Goal: Task Accomplishment & Management: Complete application form

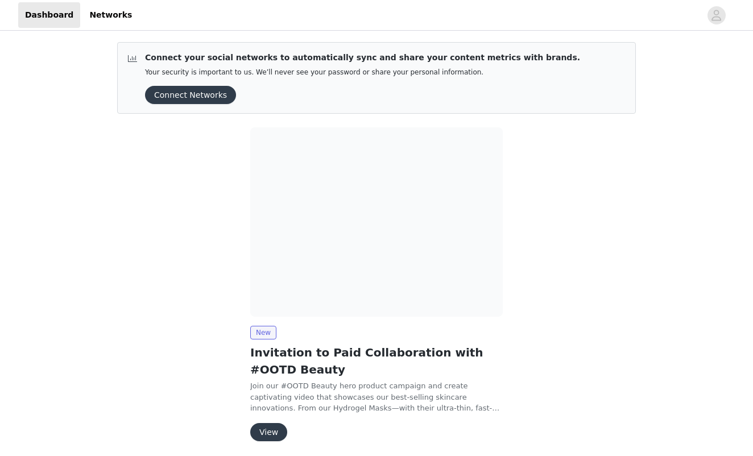
click at [267, 427] on button "View" at bounding box center [268, 432] width 37 height 18
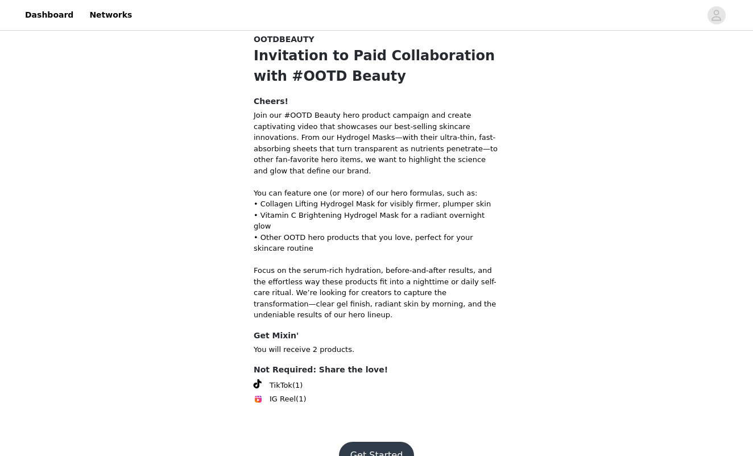
scroll to position [31, 0]
click at [371, 442] on button "Get Started" at bounding box center [377, 455] width 76 height 27
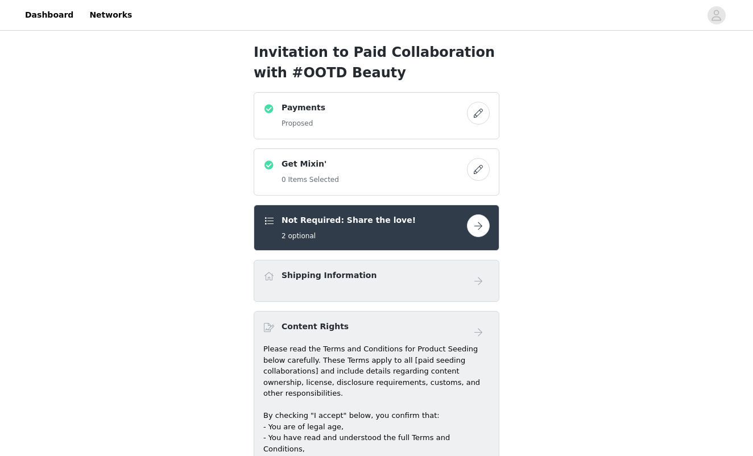
click at [482, 226] on button "button" at bounding box center [478, 225] width 23 height 23
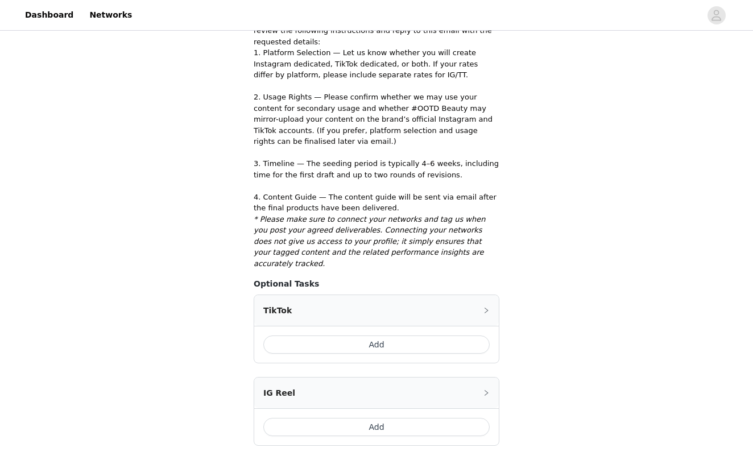
scroll to position [286, 0]
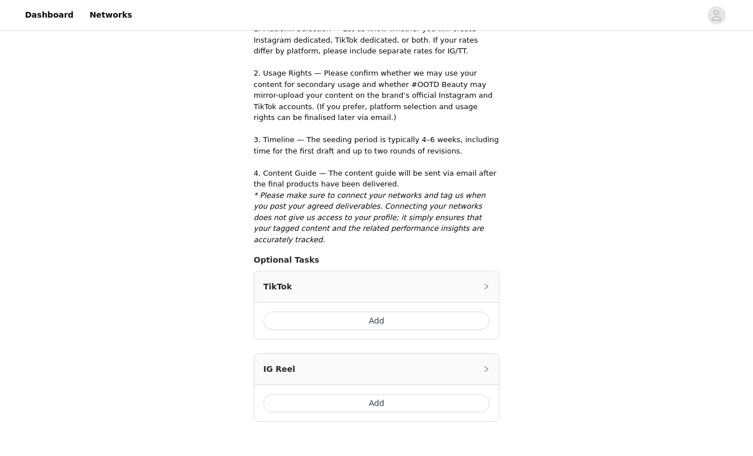
click at [392, 312] on button "Add" at bounding box center [376, 321] width 226 height 18
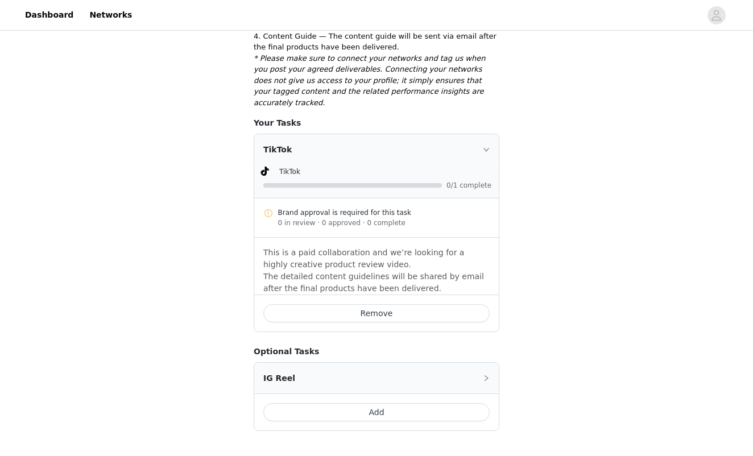
click at [411, 304] on button "Remove" at bounding box center [376, 313] width 226 height 18
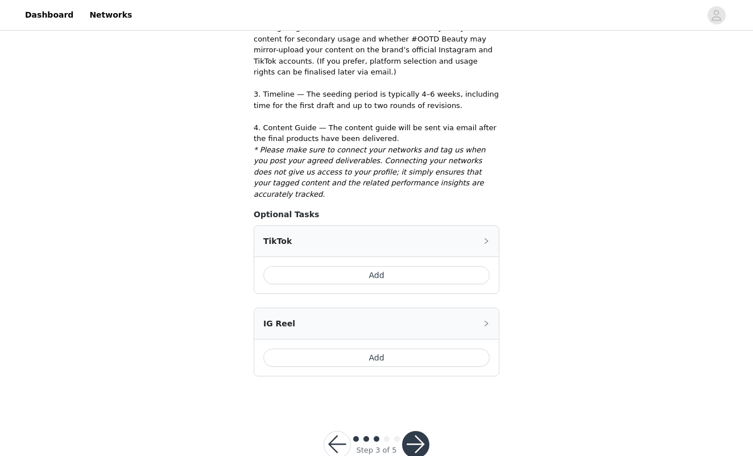
click at [410, 349] on button "Add" at bounding box center [376, 358] width 226 height 18
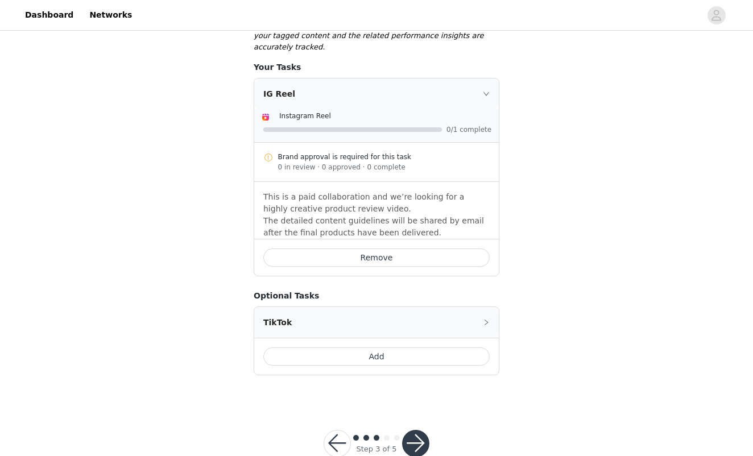
scroll to position [478, 0]
click at [410, 417] on div "Step 3 of 5" at bounding box center [376, 444] width 133 height 55
click at [410, 431] on button "button" at bounding box center [415, 444] width 27 height 27
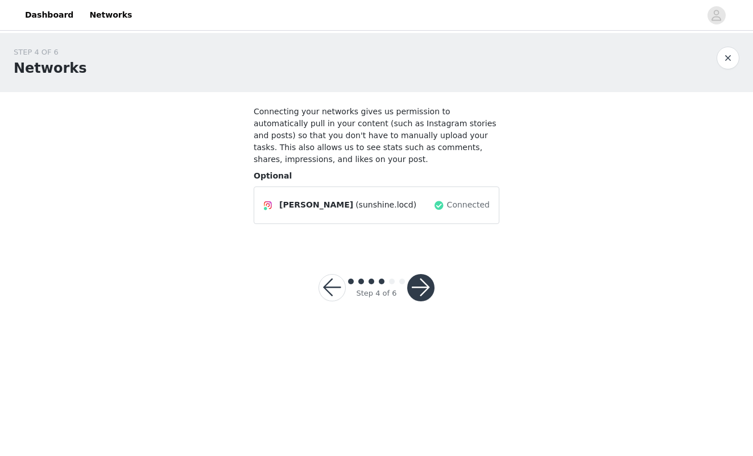
click at [426, 288] on button "button" at bounding box center [420, 287] width 27 height 27
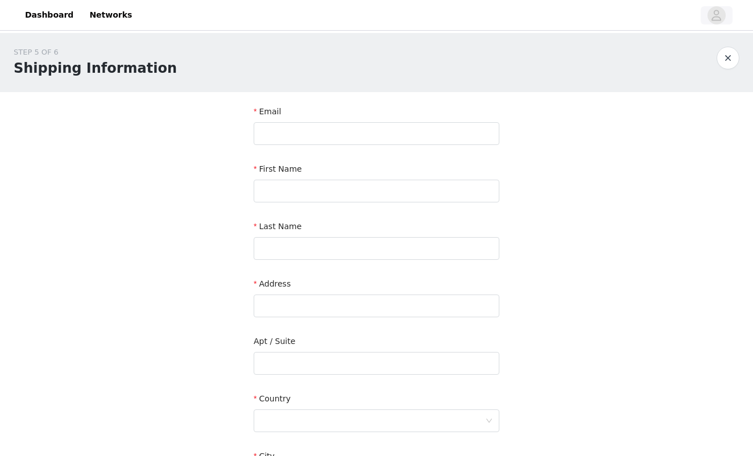
click at [717, 16] on icon "avatar" at bounding box center [717, 15] width 10 height 11
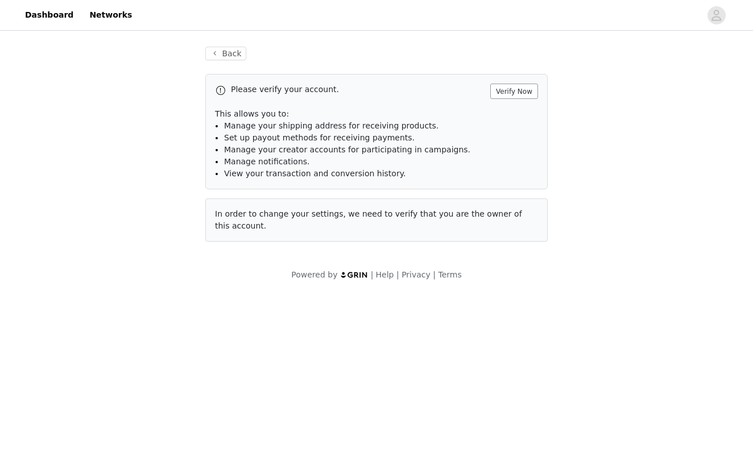
click at [522, 88] on button "Verify Now" at bounding box center [514, 91] width 48 height 15
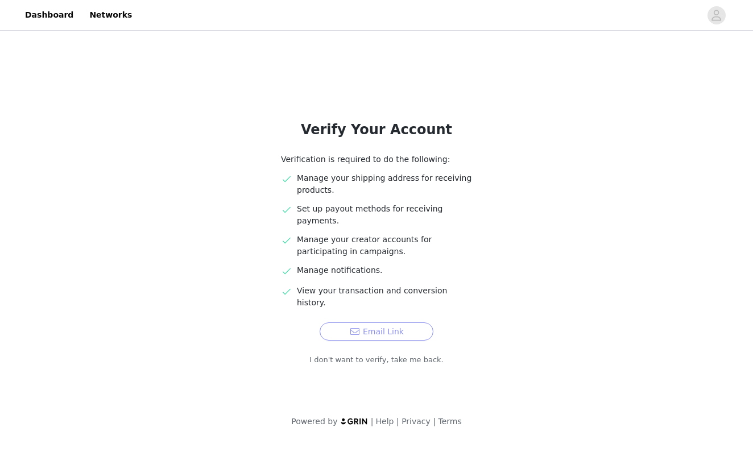
click at [365, 322] on button "Email Link" at bounding box center [377, 331] width 114 height 18
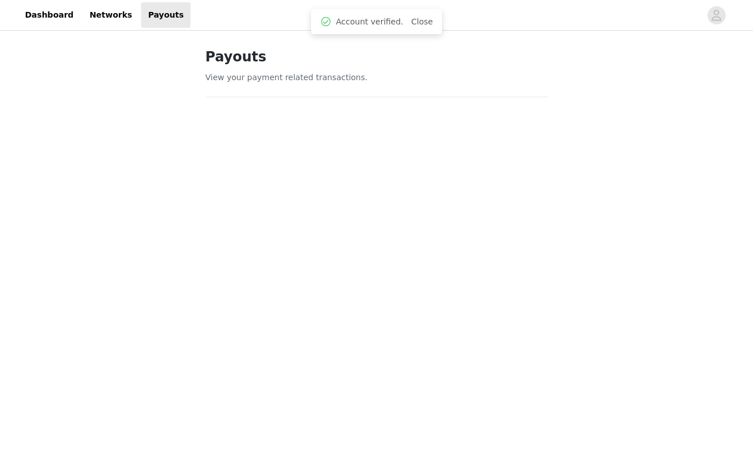
click at [415, 29] on div "Account verified. Close" at bounding box center [376, 21] width 131 height 25
click at [116, 9] on link "Networks" at bounding box center [110, 15] width 56 height 26
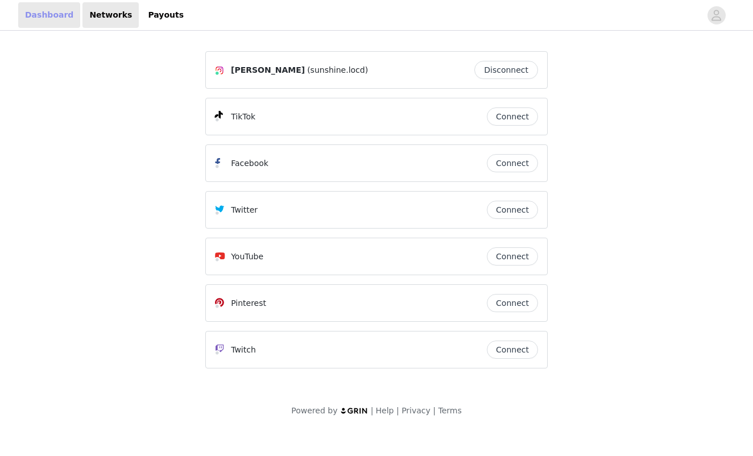
click at [45, 15] on link "Dashboard" at bounding box center [49, 15] width 62 height 26
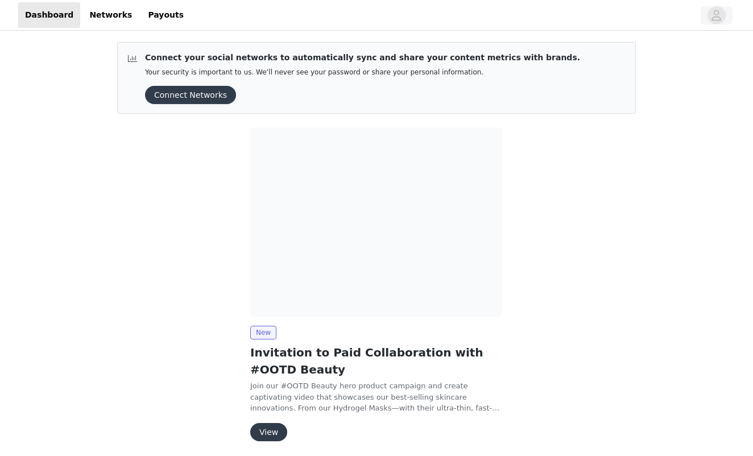
click at [718, 14] on icon "avatar" at bounding box center [717, 15] width 10 height 11
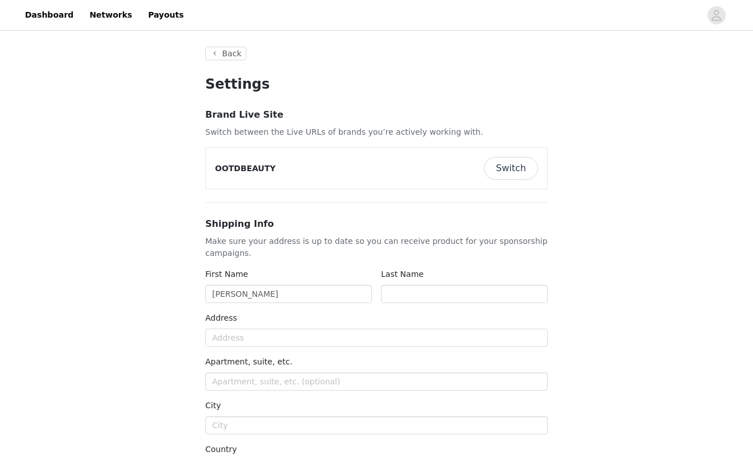
type input "+1 (United States)"
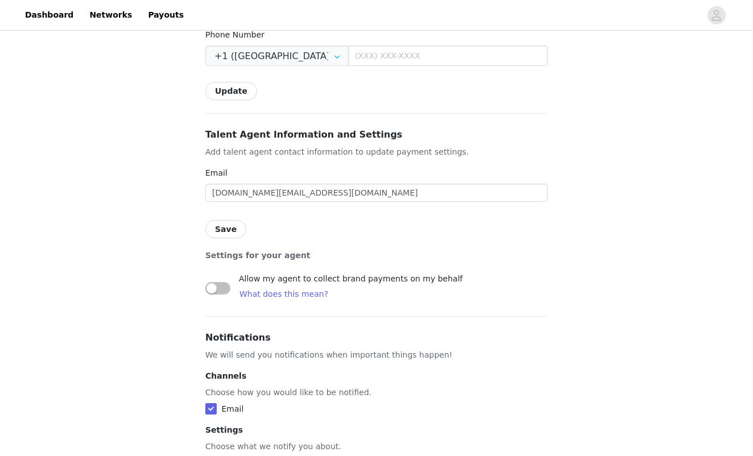
scroll to position [664, 0]
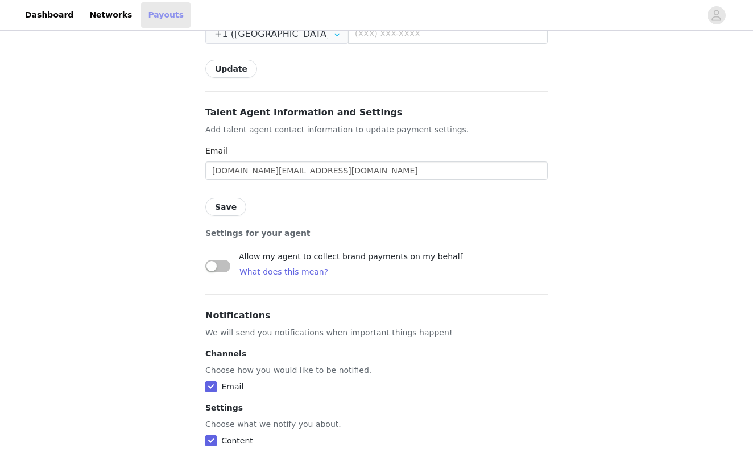
click at [168, 24] on link "Payouts" at bounding box center [165, 15] width 49 height 26
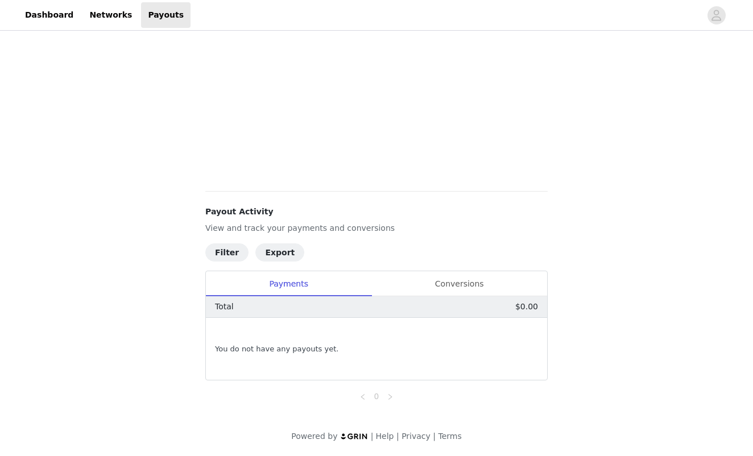
scroll to position [279, 0]
click at [714, 15] on icon "avatar" at bounding box center [716, 15] width 11 height 18
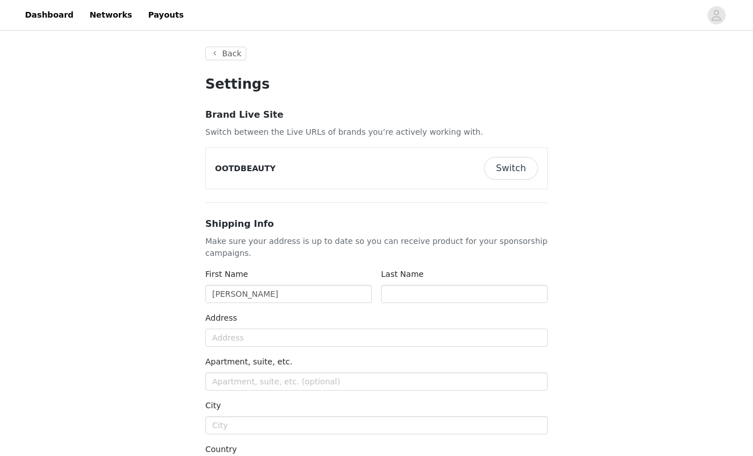
type input "+1 (United States)"
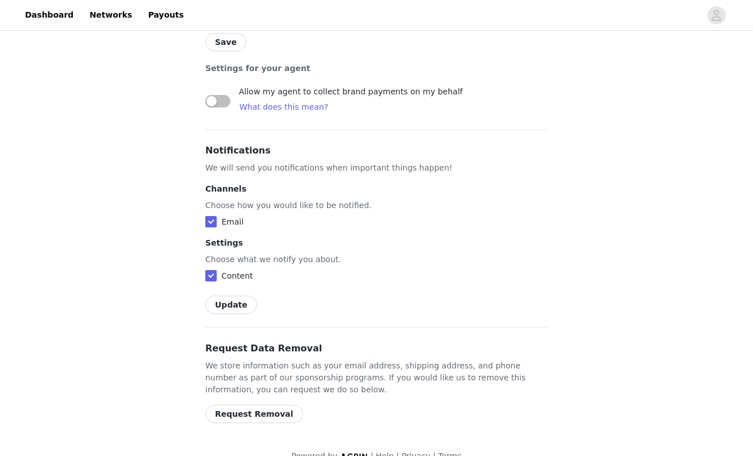
scroll to position [828, 0]
click at [52, 16] on link "Dashboard" at bounding box center [49, 15] width 62 height 26
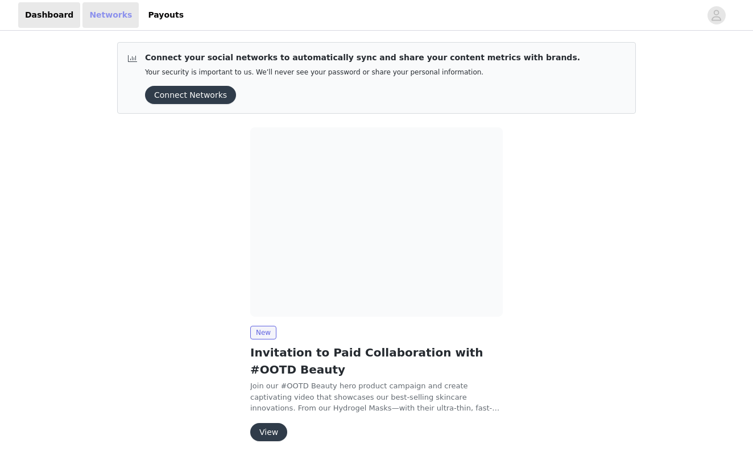
click at [119, 15] on link "Networks" at bounding box center [110, 15] width 56 height 26
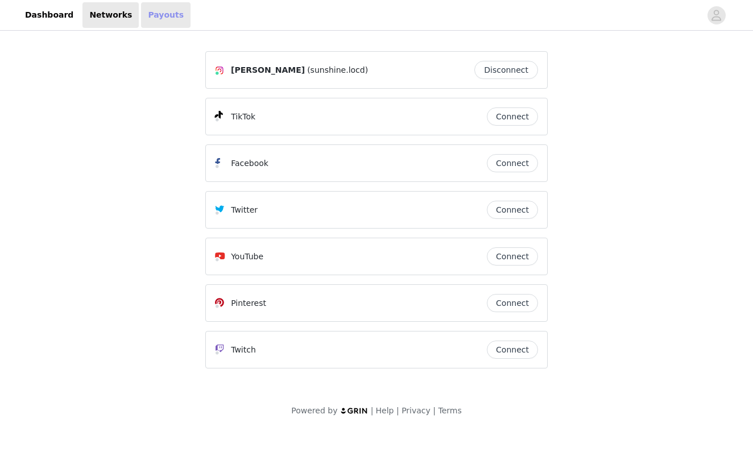
click at [172, 17] on link "Payouts" at bounding box center [165, 15] width 49 height 26
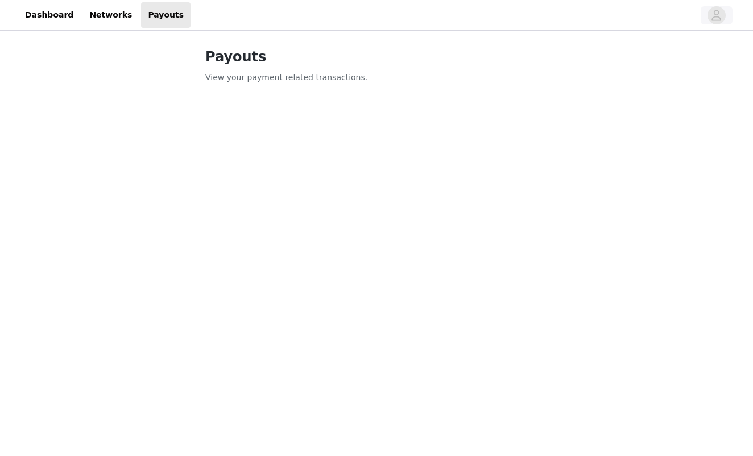
click at [720, 19] on icon "avatar" at bounding box center [716, 15] width 11 height 18
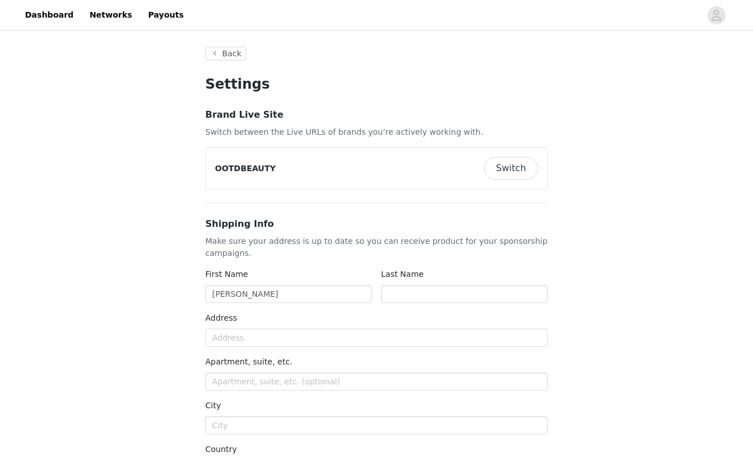
type input "+1 (United States)"
click at [511, 172] on button "Switch" at bounding box center [511, 168] width 54 height 23
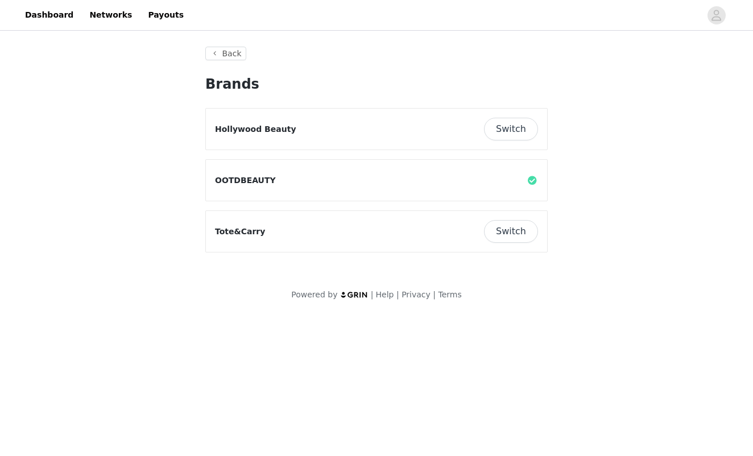
click at [519, 230] on button "Switch" at bounding box center [511, 231] width 54 height 23
click at [527, 130] on button "Switch" at bounding box center [511, 129] width 54 height 23
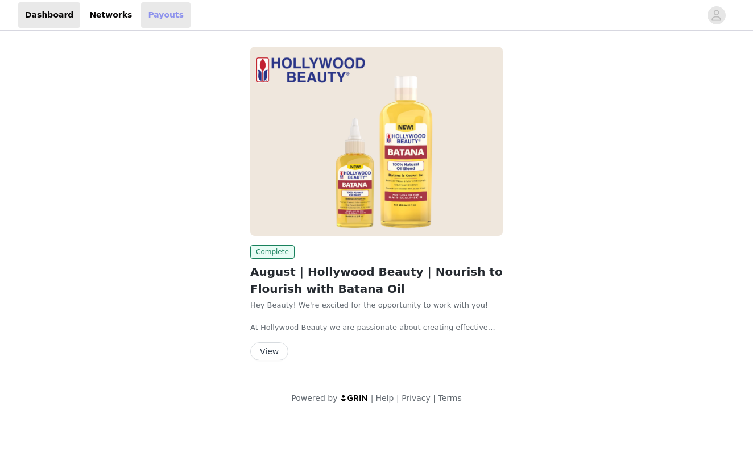
click at [151, 19] on link "Payouts" at bounding box center [165, 15] width 49 height 26
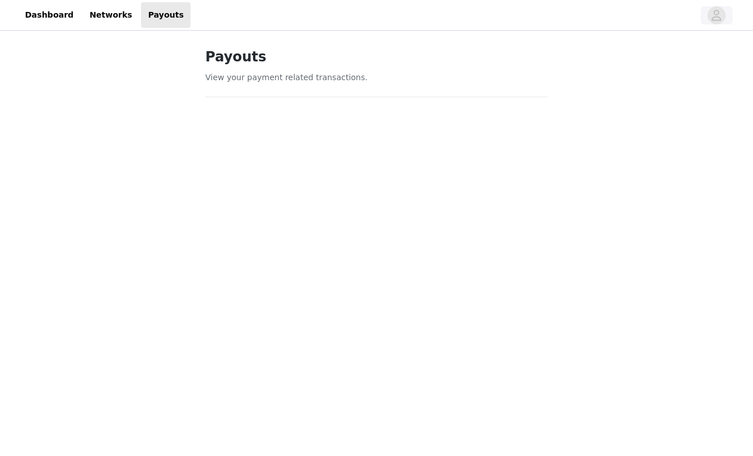
click at [716, 18] on icon "avatar" at bounding box center [716, 15] width 11 height 18
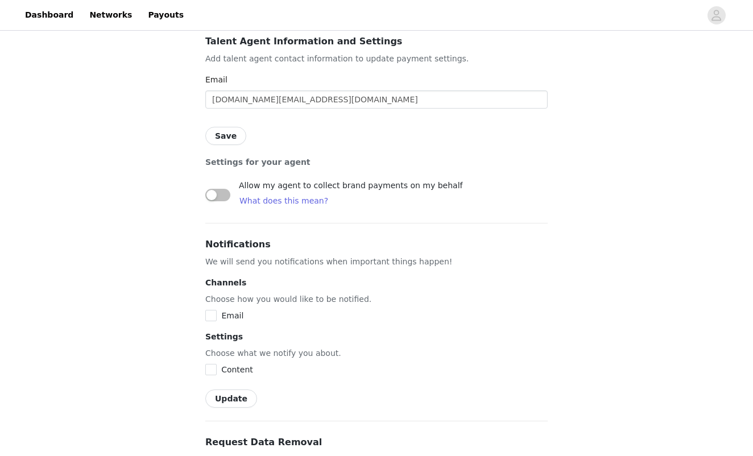
scroll to position [732, 0]
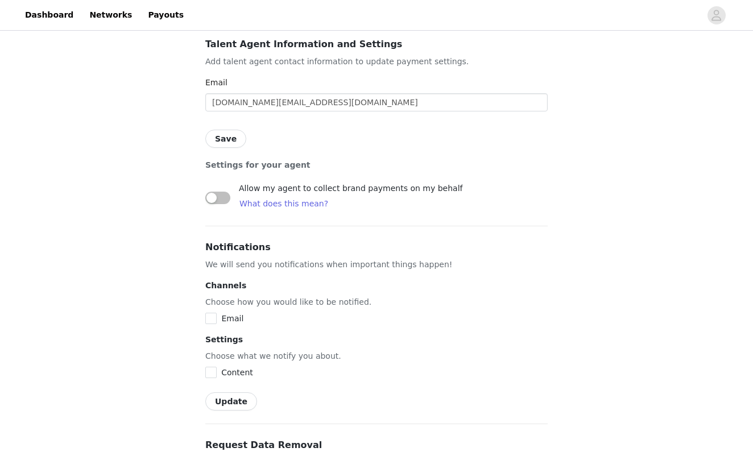
click at [219, 192] on button "button" at bounding box center [217, 198] width 25 height 13
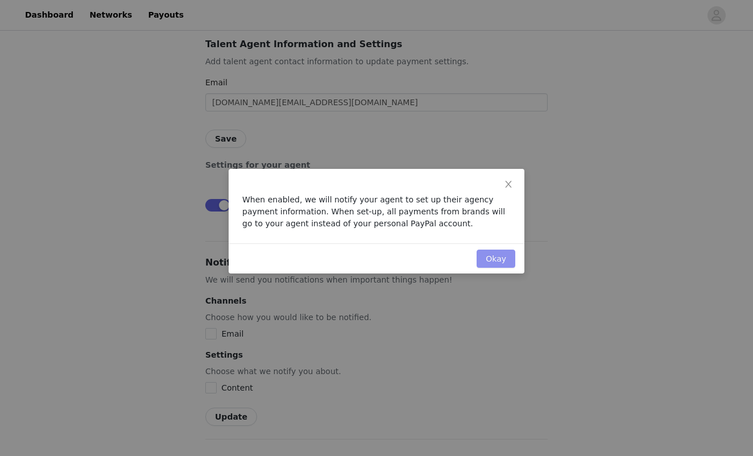
click at [503, 261] on button "Okay" at bounding box center [496, 259] width 39 height 18
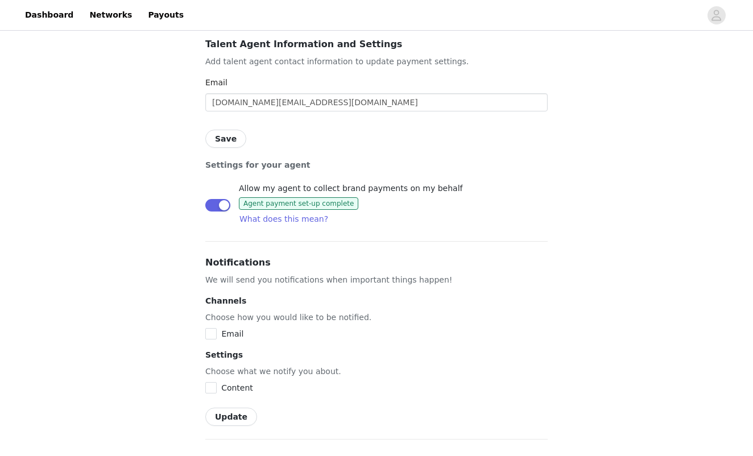
click at [225, 130] on button "Save" at bounding box center [225, 139] width 41 height 18
click at [433, 18] on link "Close" at bounding box center [435, 21] width 22 height 9
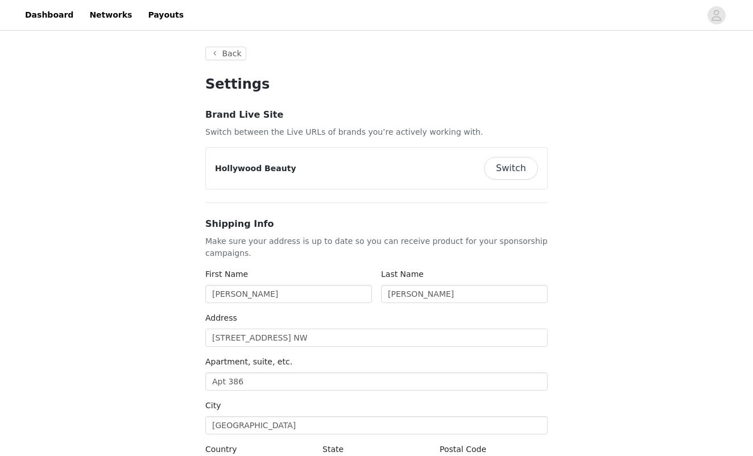
scroll to position [0, 0]
click at [155, 18] on link "Payouts" at bounding box center [165, 15] width 49 height 26
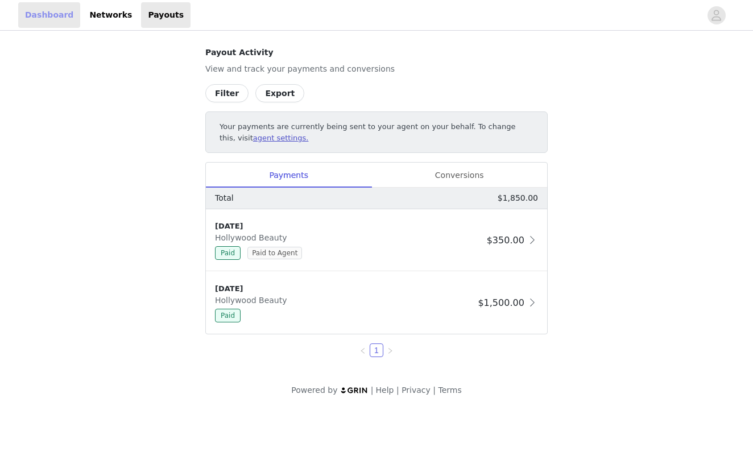
click at [53, 19] on link "Dashboard" at bounding box center [49, 15] width 62 height 26
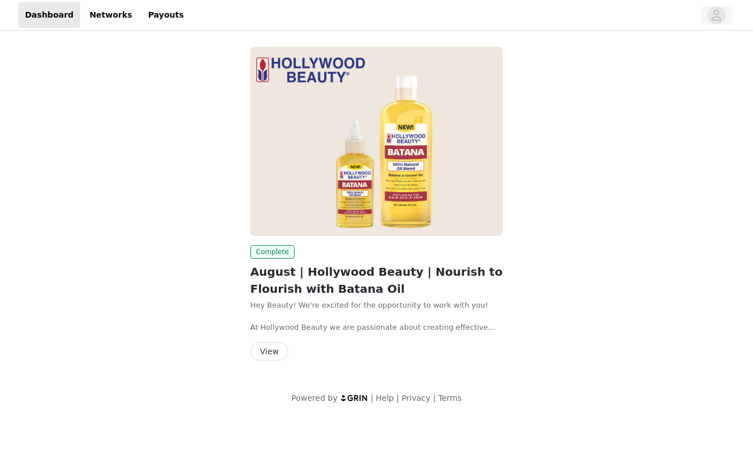
click at [715, 20] on icon "avatar" at bounding box center [717, 15] width 10 height 11
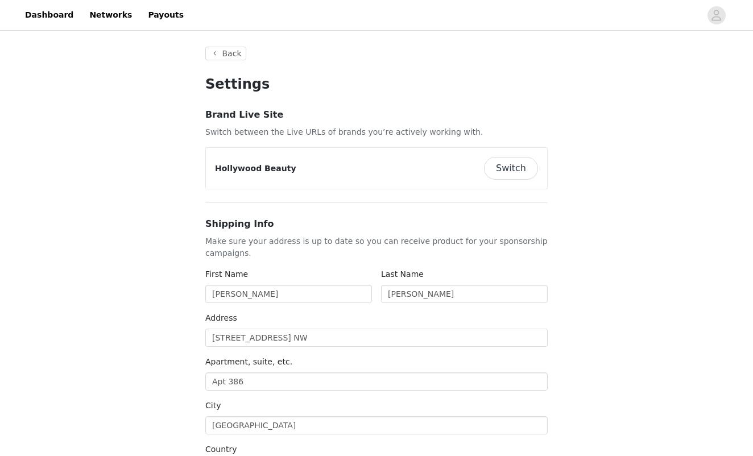
type input "+1 (United States)"
click at [151, 23] on link "Payouts" at bounding box center [165, 15] width 49 height 26
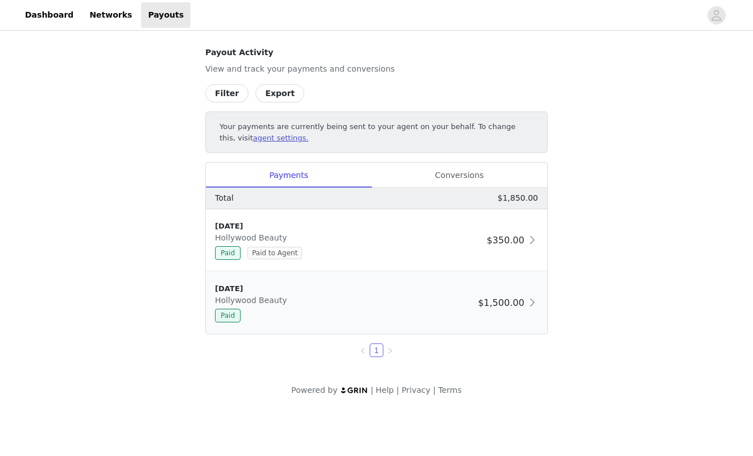
click at [359, 322] on div "9/9/25 Hollywood Beauty Paid $1,500.00" at bounding box center [376, 303] width 341 height 62
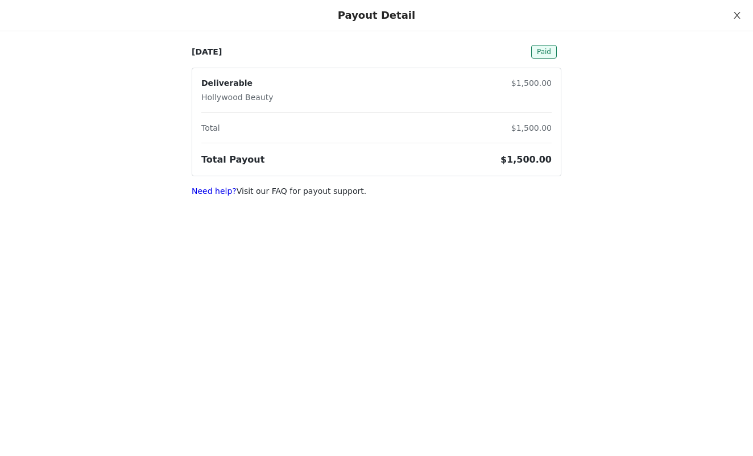
click at [734, 22] on button "Close" at bounding box center [737, 16] width 32 height 32
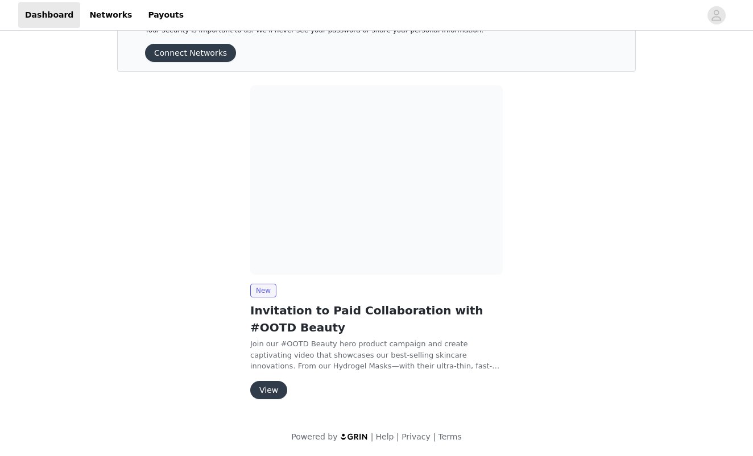
scroll to position [42, 0]
click at [268, 390] on button "View" at bounding box center [268, 391] width 37 height 18
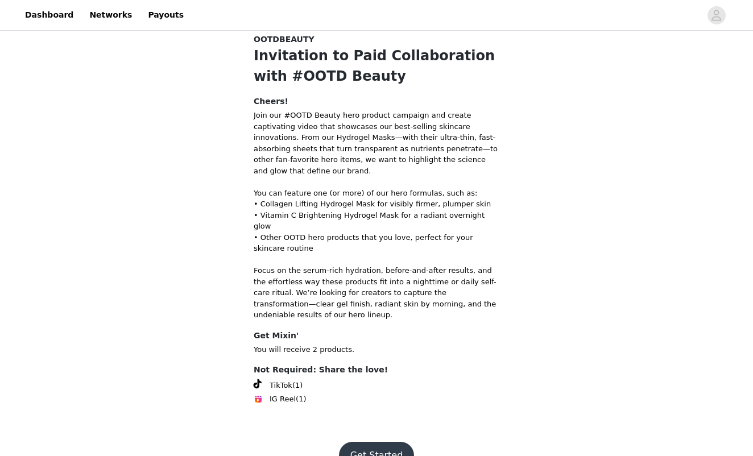
scroll to position [31, 0]
click at [379, 442] on button "Get Started" at bounding box center [377, 455] width 76 height 27
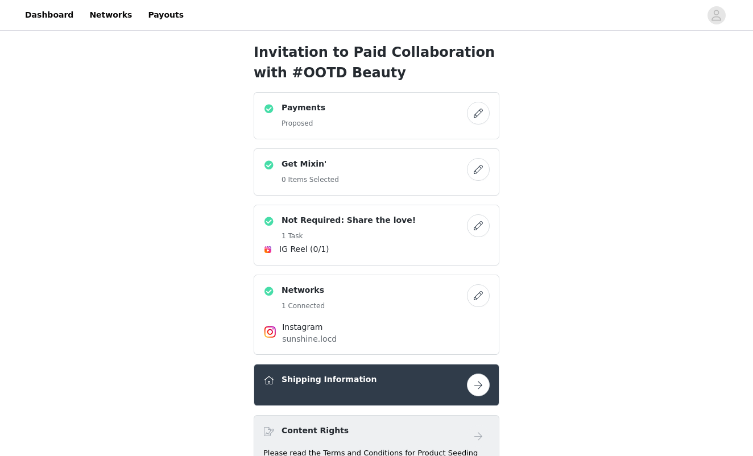
click at [481, 109] on button "button" at bounding box center [478, 113] width 23 height 23
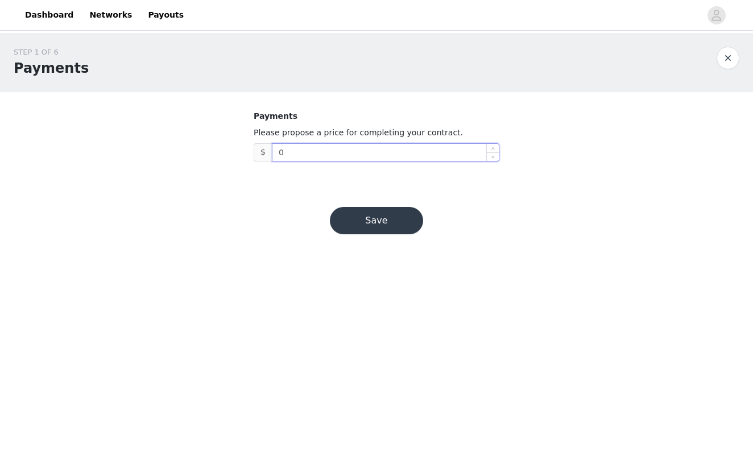
click at [425, 146] on input "0" at bounding box center [385, 152] width 226 height 17
click at [724, 59] on button "button" at bounding box center [728, 58] width 23 height 23
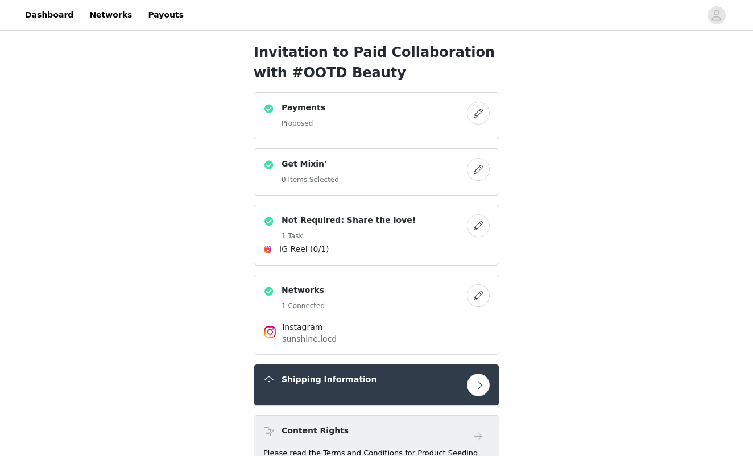
click at [475, 225] on button "button" at bounding box center [478, 225] width 23 height 23
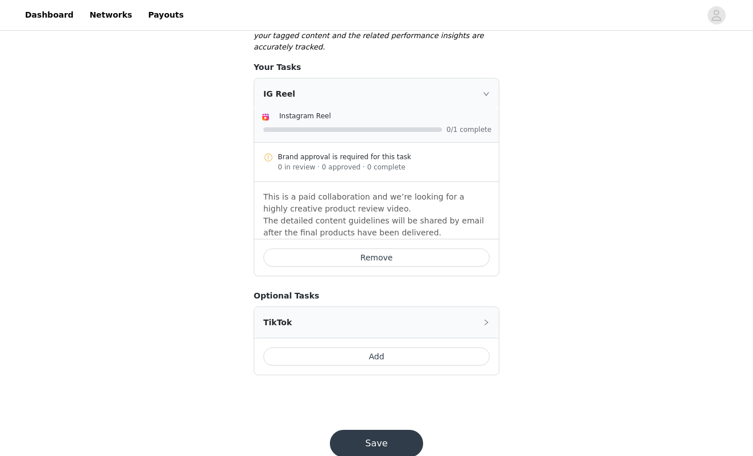
scroll to position [478, 0]
click at [486, 320] on icon "icon: right" at bounding box center [486, 323] width 7 height 7
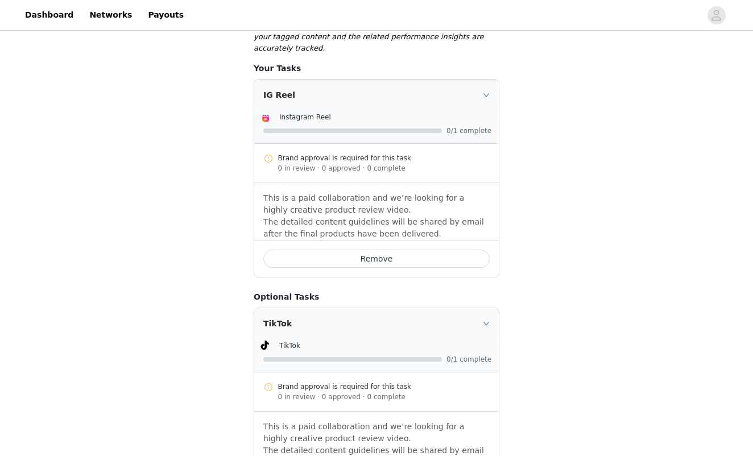
click at [483, 320] on icon "icon: right" at bounding box center [486, 323] width 7 height 7
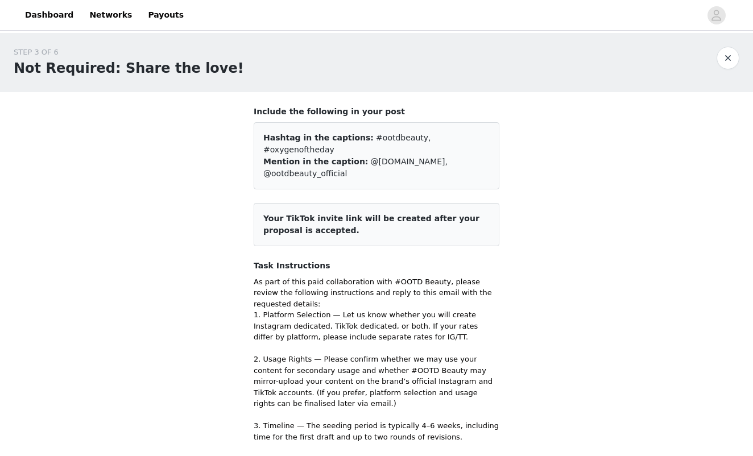
scroll to position [0, 0]
click at [728, 63] on button "button" at bounding box center [728, 58] width 23 height 23
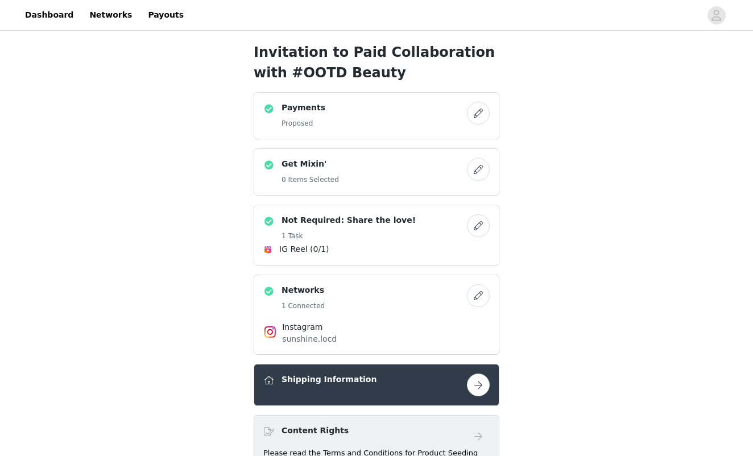
click at [481, 113] on button "button" at bounding box center [478, 113] width 23 height 23
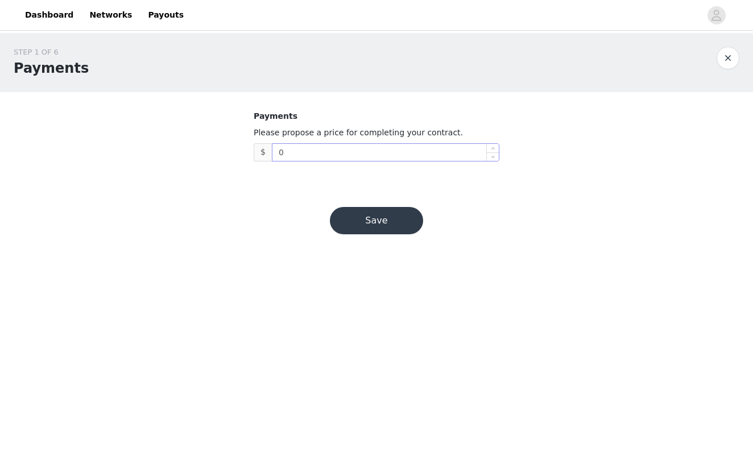
click at [381, 148] on input "0" at bounding box center [385, 152] width 226 height 17
type input "2,000"
click at [502, 196] on div "STEP 1 OF 6 Payments Payments Please propose a price for completing your contra…" at bounding box center [376, 147] width 753 height 229
click at [393, 213] on button "Save" at bounding box center [376, 220] width 93 height 27
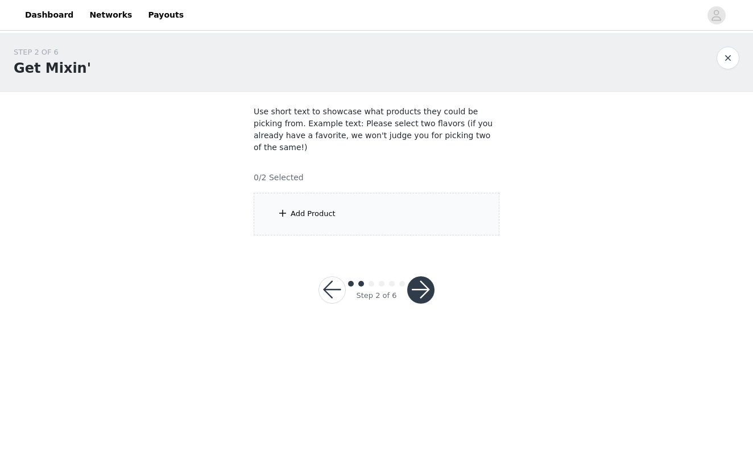
click at [326, 208] on div "Add Product" at bounding box center [313, 213] width 45 height 11
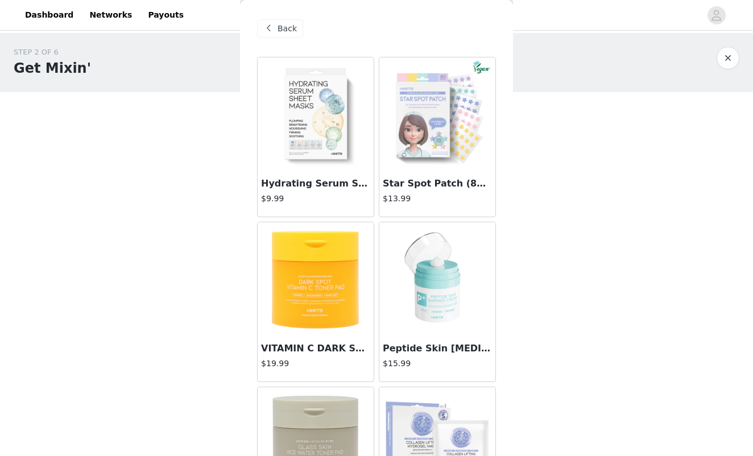
click at [655, 216] on div "STEP 2 OF 6 Get Mixin' Use short text to showcase what products they could be p…" at bounding box center [376, 141] width 753 height 216
click at [296, 35] on div "Back" at bounding box center [280, 28] width 46 height 18
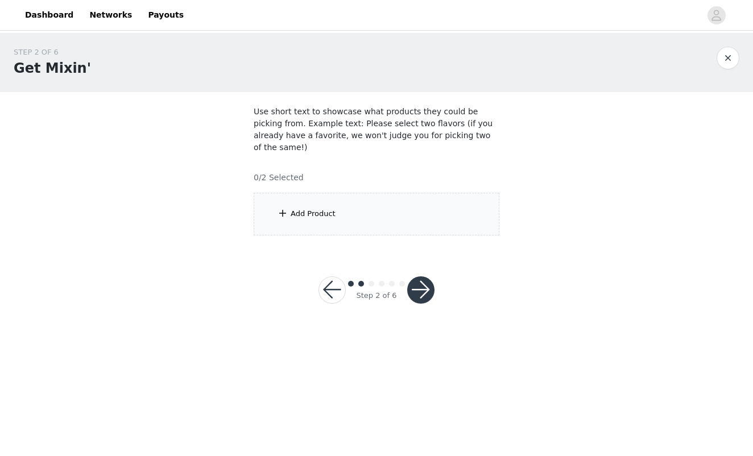
click at [421, 276] on button "button" at bounding box center [420, 289] width 27 height 27
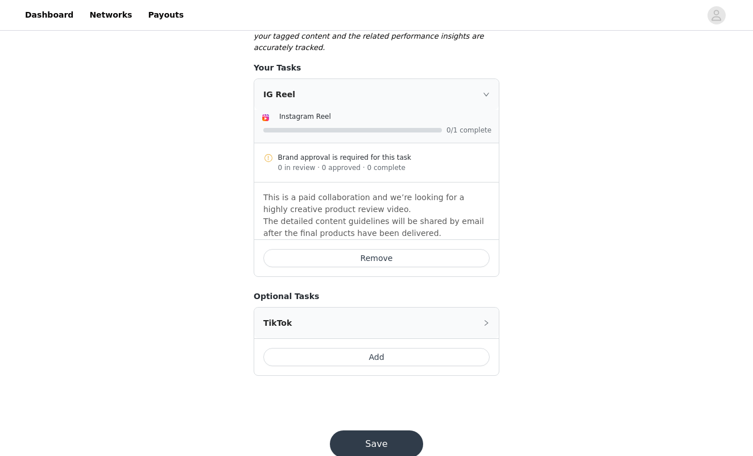
scroll to position [478, 0]
click at [401, 431] on button "Save" at bounding box center [376, 444] width 93 height 27
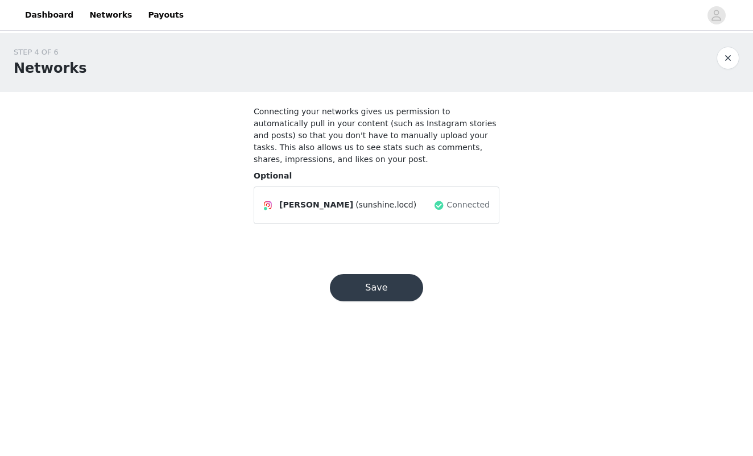
click at [393, 282] on button "Save" at bounding box center [376, 287] width 93 height 27
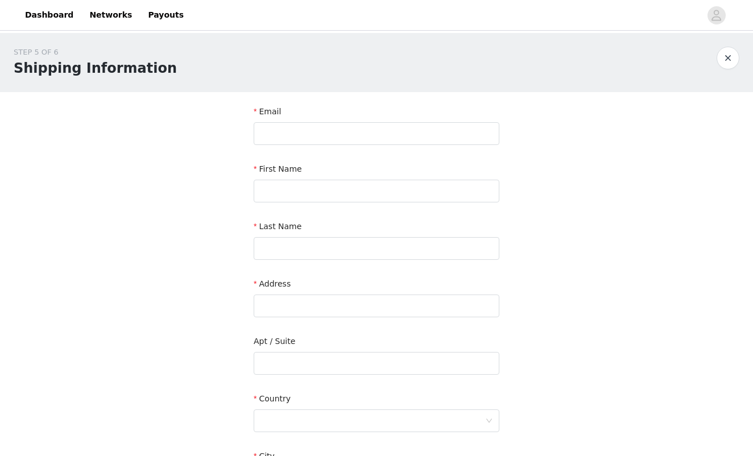
click at [734, 61] on button "button" at bounding box center [728, 58] width 23 height 23
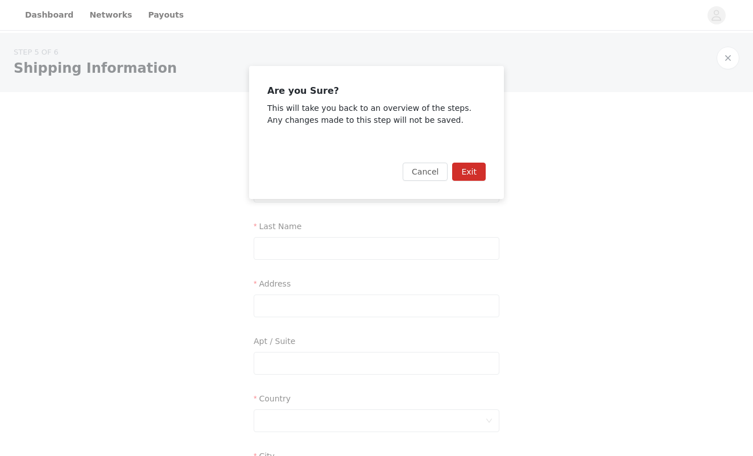
click at [472, 174] on button "Exit" at bounding box center [469, 172] width 34 height 18
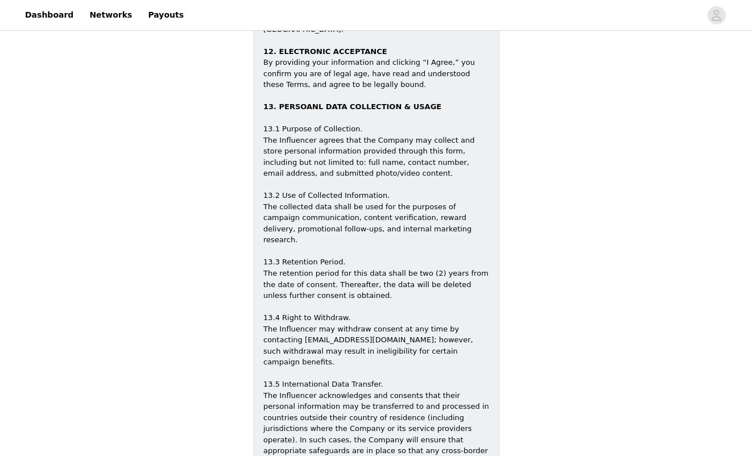
scroll to position [1944, 0]
